Goal: Information Seeking & Learning: Understand process/instructions

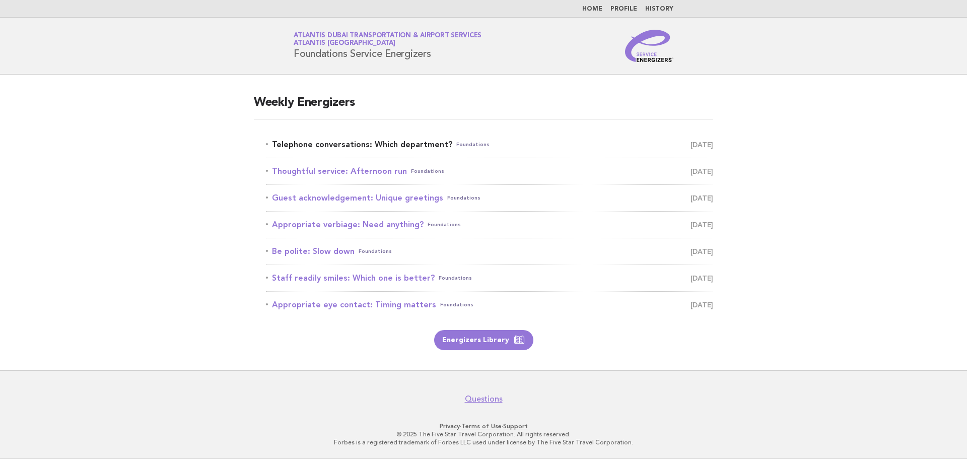
click at [690, 145] on span "[DATE]" at bounding box center [701, 144] width 23 height 14
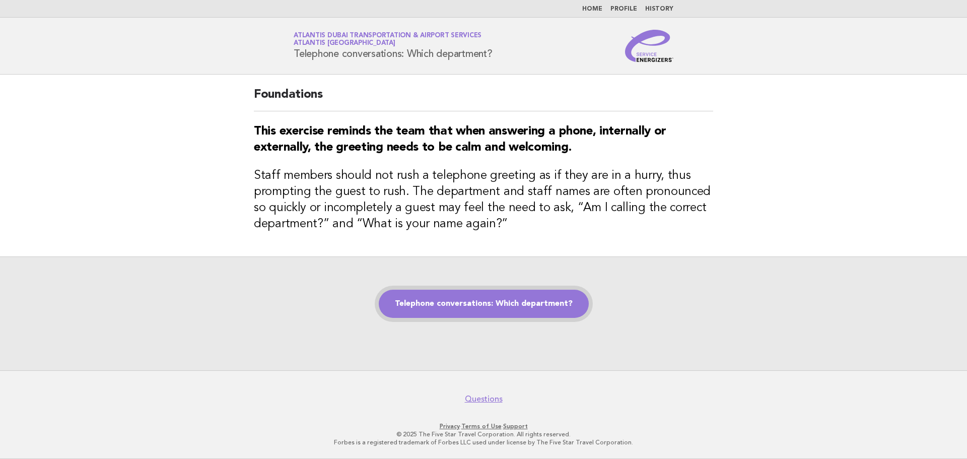
click at [437, 303] on link "Telephone conversations: Which department?" at bounding box center [484, 304] width 210 height 28
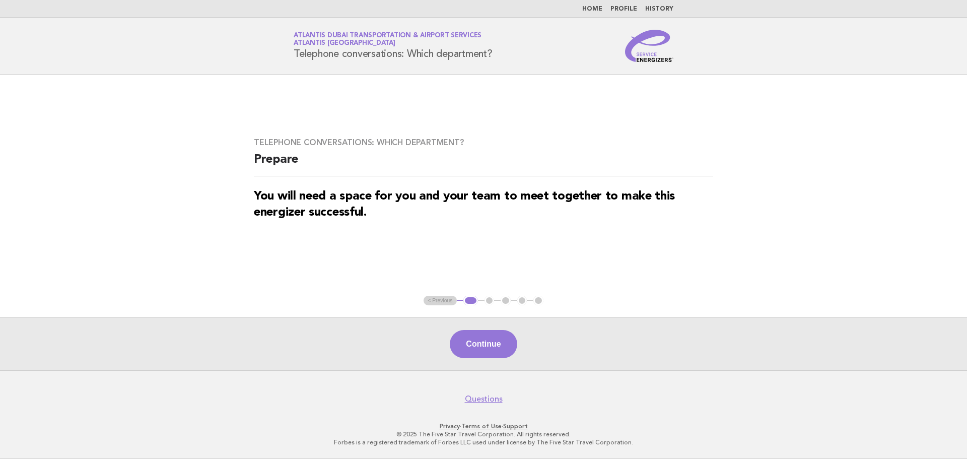
click at [475, 338] on button "Continue" at bounding box center [483, 344] width 67 height 28
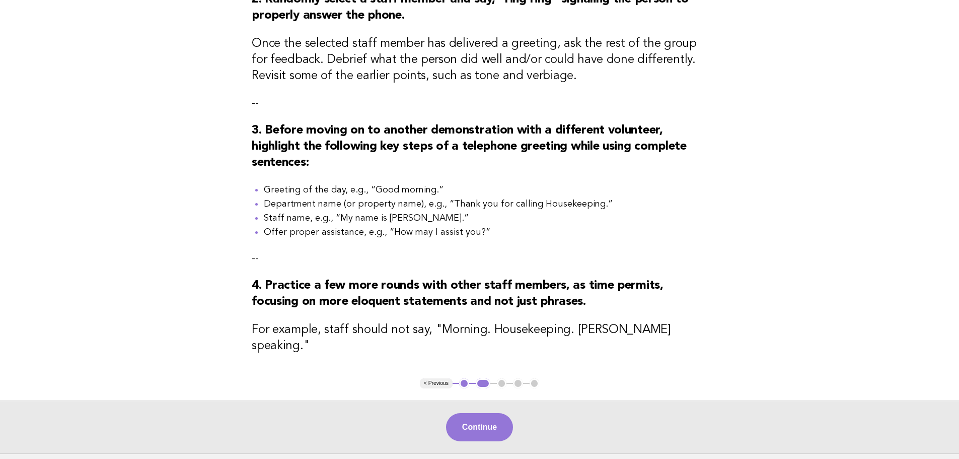
scroll to position [336, 0]
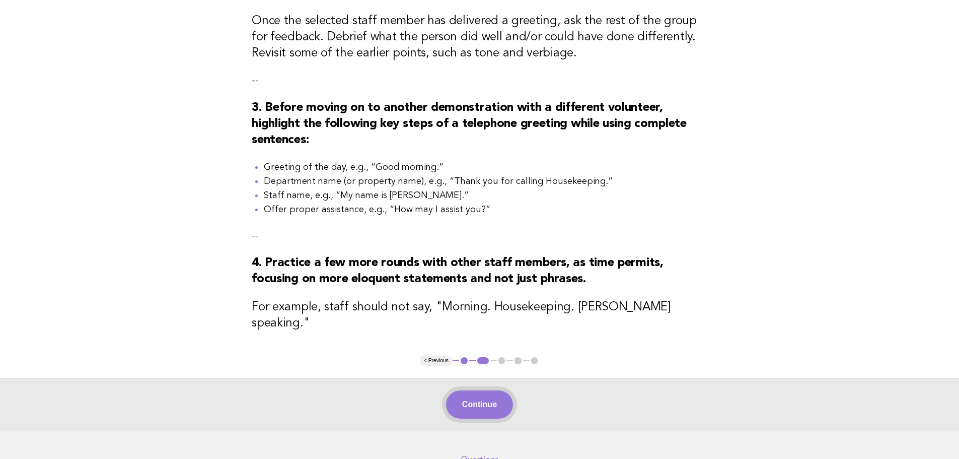
click at [501, 392] on button "Continue" at bounding box center [479, 404] width 67 height 28
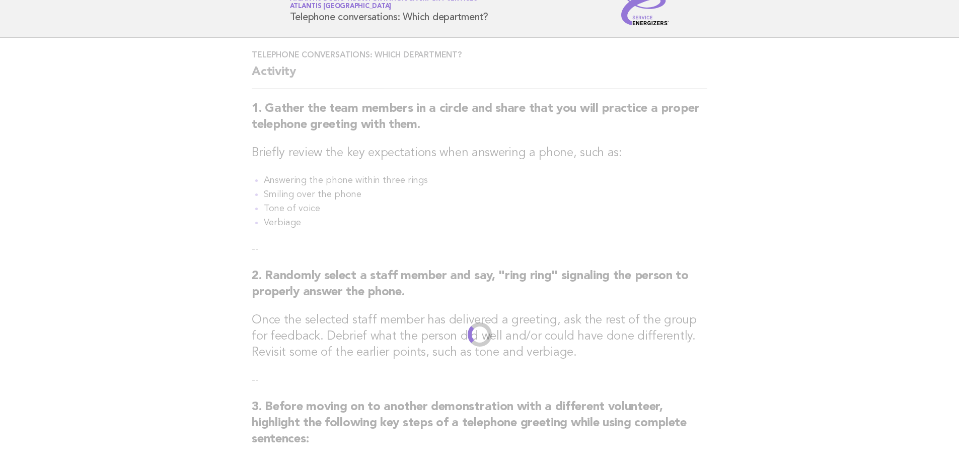
scroll to position [0, 0]
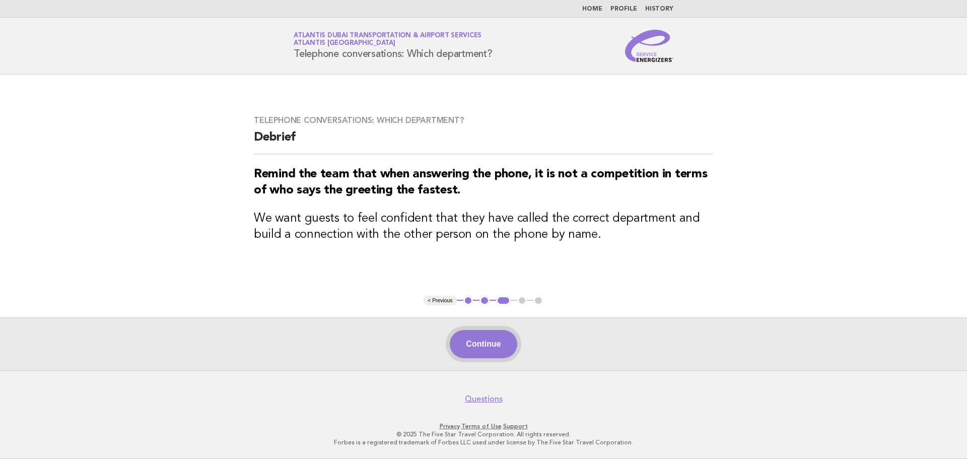
click at [471, 353] on button "Continue" at bounding box center [483, 344] width 67 height 28
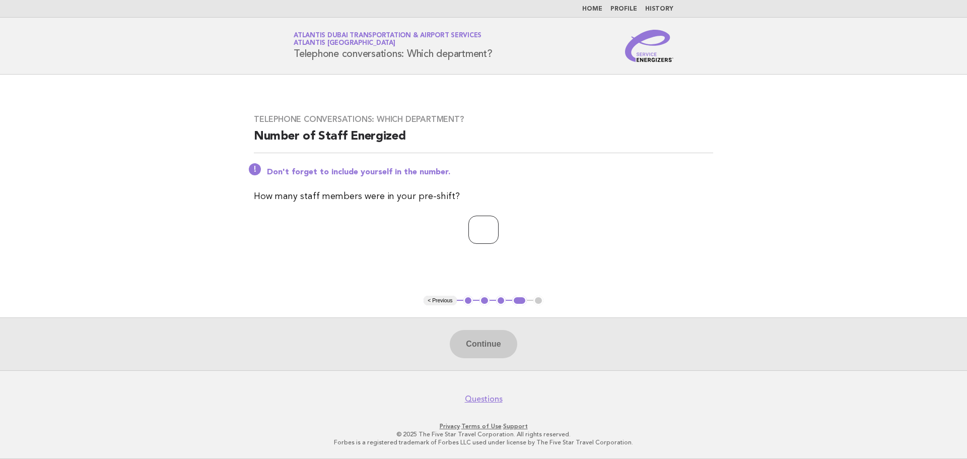
click at [475, 235] on input "number" at bounding box center [483, 230] width 30 height 28
type input "*"
click at [459, 350] on button "Continue" at bounding box center [483, 344] width 67 height 28
